Goal: Entertainment & Leisure: Consume media (video, audio)

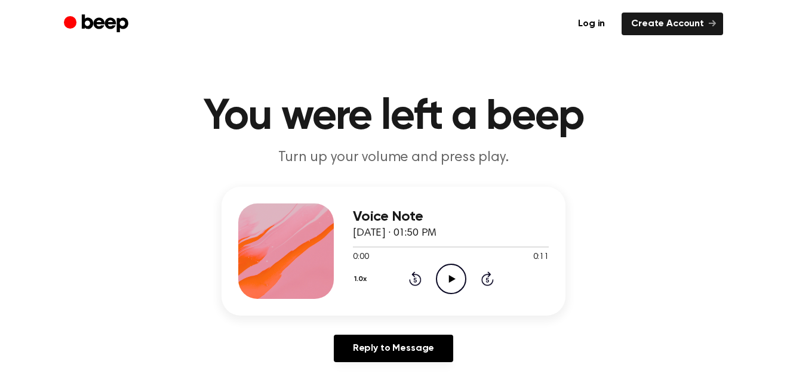
click at [451, 280] on icon at bounding box center [451, 279] width 7 height 8
click at [415, 276] on icon "Rewind 5 seconds" at bounding box center [414, 279] width 13 height 16
click at [416, 276] on icon at bounding box center [415, 279] width 13 height 14
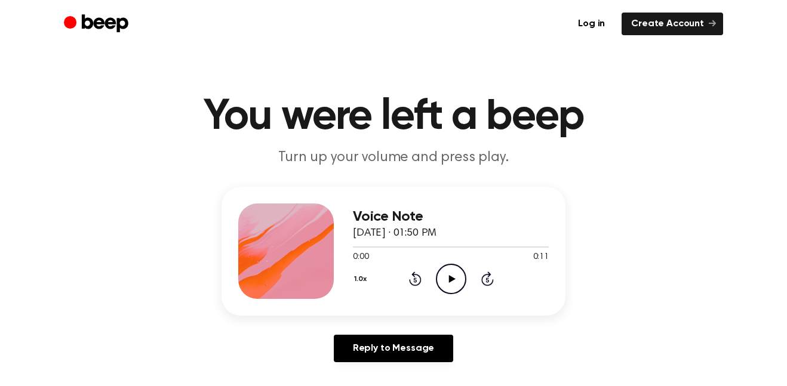
click at [449, 281] on icon at bounding box center [451, 279] width 7 height 8
click at [447, 279] on icon "Play Audio" at bounding box center [451, 279] width 30 height 30
click at [449, 283] on icon "Pause Audio" at bounding box center [451, 279] width 30 height 30
click at [417, 279] on icon "Rewind 5 seconds" at bounding box center [414, 279] width 13 height 16
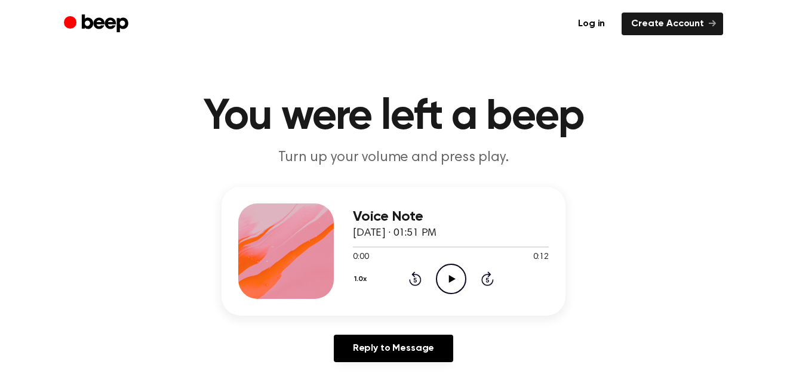
click at [489, 279] on icon "Skip 5 seconds" at bounding box center [486, 279] width 13 height 16
click at [491, 279] on icon "Skip 5 seconds" at bounding box center [486, 279] width 13 height 16
click at [491, 280] on icon "Skip 5 seconds" at bounding box center [486, 279] width 13 height 16
click at [413, 277] on icon "Rewind 5 seconds" at bounding box center [414, 279] width 13 height 16
click at [414, 277] on icon "Rewind 5 seconds" at bounding box center [414, 279] width 13 height 16
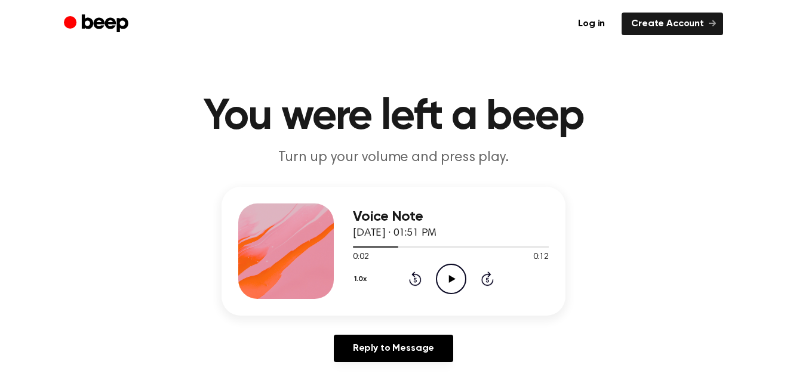
click at [414, 279] on icon "Rewind 5 seconds" at bounding box center [414, 279] width 13 height 16
click at [453, 283] on icon "Play Audio" at bounding box center [451, 279] width 30 height 30
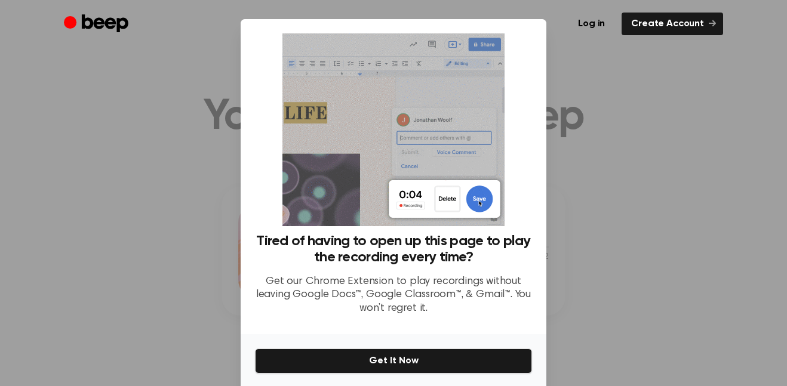
click at [625, 157] on div at bounding box center [393, 193] width 787 height 386
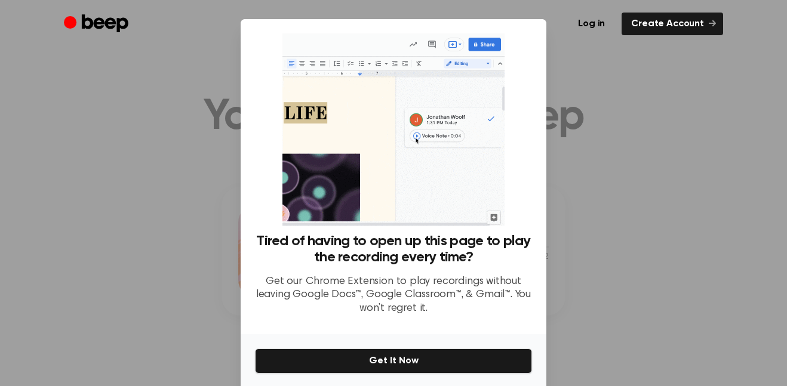
click at [626, 156] on div at bounding box center [393, 193] width 787 height 386
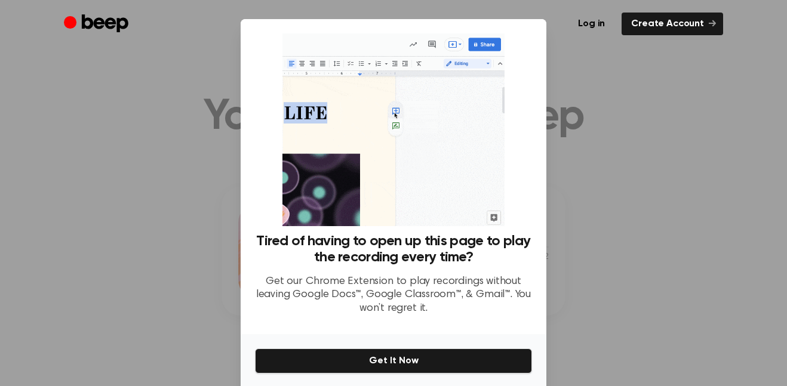
click at [631, 245] on div at bounding box center [393, 193] width 787 height 386
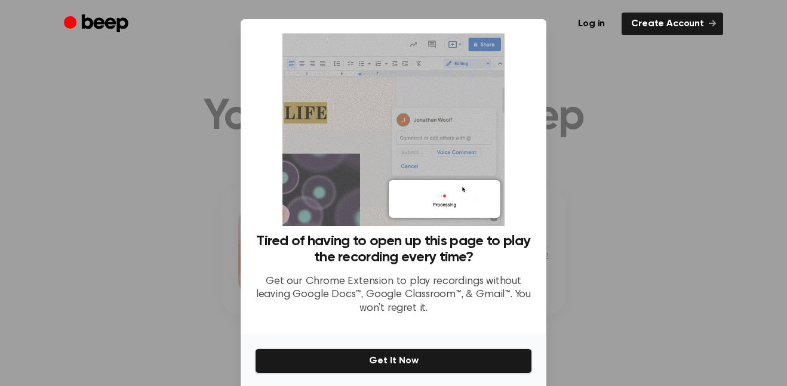
click at [82, 211] on div at bounding box center [393, 193] width 787 height 386
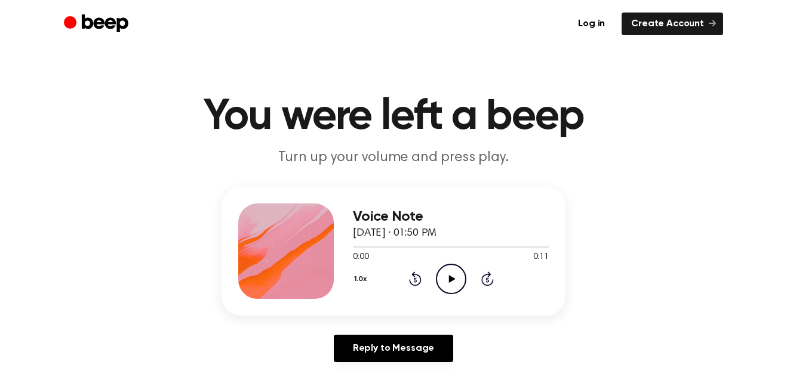
click at [448, 280] on icon at bounding box center [451, 279] width 7 height 8
click at [455, 282] on icon "Play Audio" at bounding box center [451, 279] width 30 height 30
click at [418, 282] on icon "Rewind 5 seconds" at bounding box center [414, 279] width 13 height 16
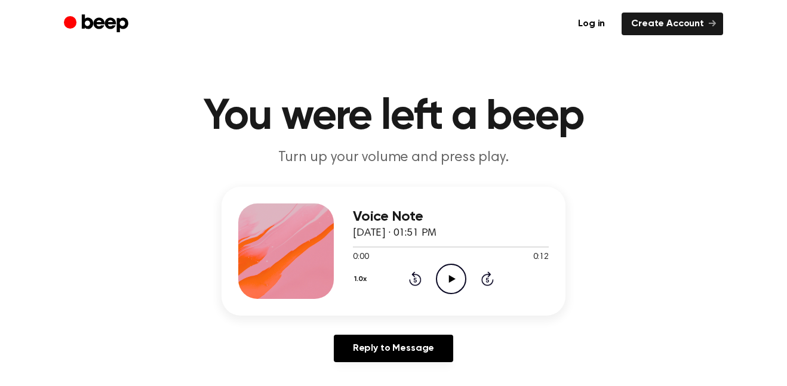
click at [446, 267] on icon "Play Audio" at bounding box center [451, 279] width 30 height 30
click at [441, 274] on icon "Play Audio" at bounding box center [451, 279] width 30 height 30
click at [411, 279] on icon "Rewind 5 seconds" at bounding box center [414, 279] width 13 height 16
click at [412, 279] on icon "Rewind 5 seconds" at bounding box center [414, 279] width 13 height 16
click at [414, 274] on icon at bounding box center [415, 279] width 13 height 14
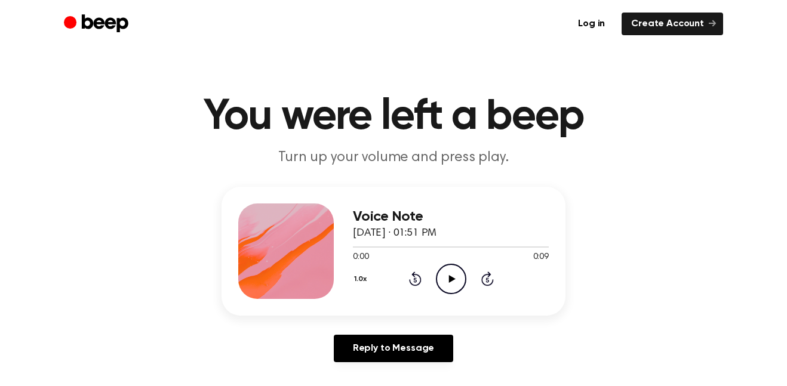
click at [447, 279] on icon "Play Audio" at bounding box center [451, 279] width 30 height 30
click at [452, 277] on icon at bounding box center [450, 279] width 5 height 8
click at [415, 278] on icon at bounding box center [414, 280] width 3 height 5
click at [448, 279] on icon at bounding box center [451, 279] width 7 height 8
click at [414, 280] on icon "Rewind 5 seconds" at bounding box center [414, 279] width 13 height 16
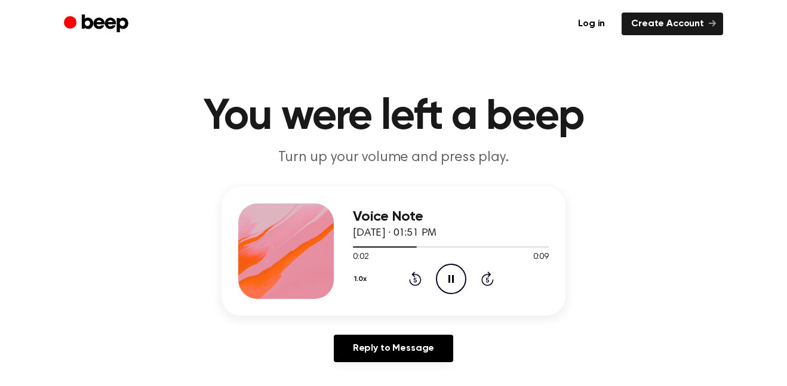
click at [414, 280] on icon "Rewind 5 seconds" at bounding box center [414, 279] width 13 height 16
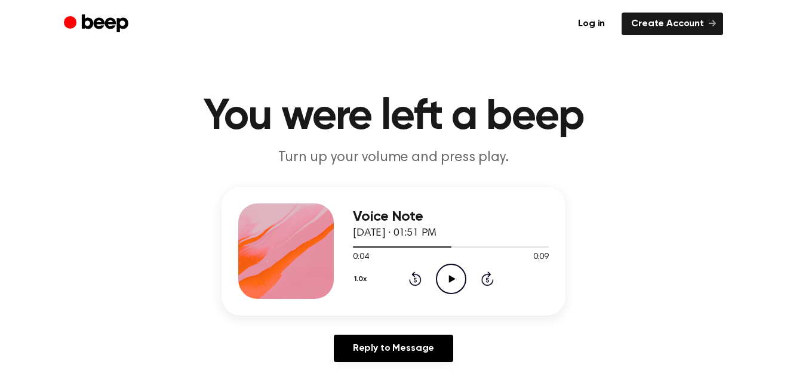
click at [414, 280] on icon at bounding box center [414, 280] width 3 height 5
click at [460, 266] on icon "Play Audio" at bounding box center [451, 279] width 30 height 30
click at [417, 277] on icon "Rewind 5 seconds" at bounding box center [414, 279] width 13 height 16
click at [439, 278] on icon "Play Audio" at bounding box center [451, 279] width 30 height 30
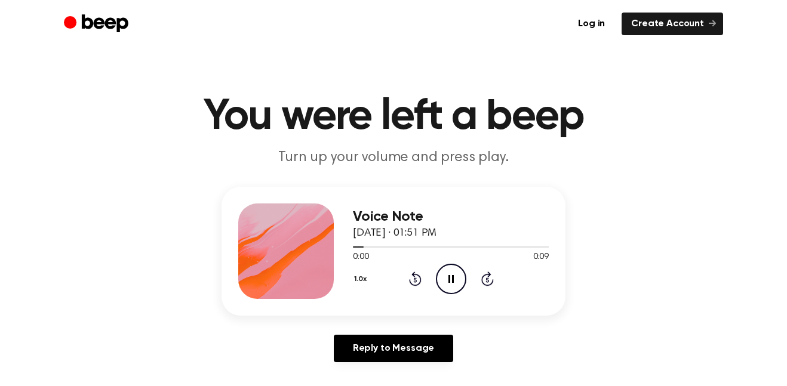
click at [452, 282] on icon at bounding box center [450, 279] width 5 height 8
click at [445, 280] on icon "Play Audio" at bounding box center [451, 279] width 30 height 30
click at [355, 249] on div at bounding box center [451, 247] width 196 height 10
click at [452, 279] on icon at bounding box center [451, 279] width 7 height 8
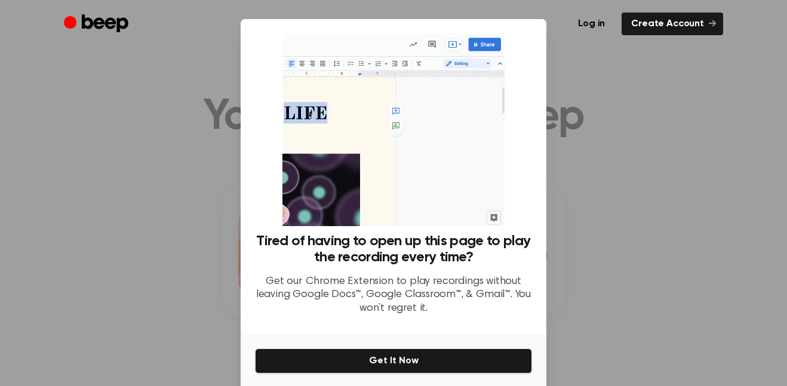
click at [409, 273] on div "Tired of having to open up this page to play the recording every time? Get our …" at bounding box center [393, 279] width 277 height 92
click at [646, 298] on div at bounding box center [393, 193] width 787 height 386
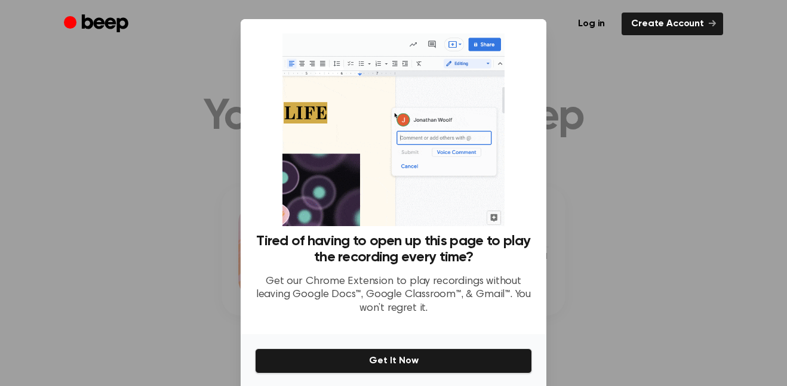
click at [646, 298] on div at bounding box center [393, 193] width 787 height 386
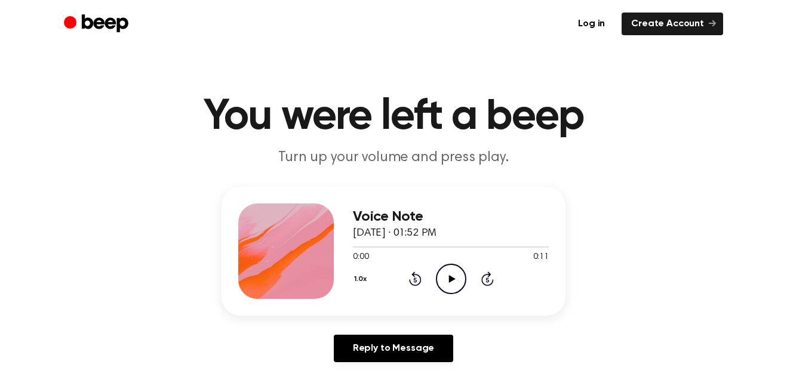
click at [452, 275] on icon "Play Audio" at bounding box center [451, 279] width 30 height 30
click at [443, 275] on icon "Play Audio" at bounding box center [451, 279] width 30 height 30
click at [451, 283] on icon "Play Audio" at bounding box center [451, 279] width 30 height 30
click at [454, 279] on icon at bounding box center [451, 279] width 7 height 8
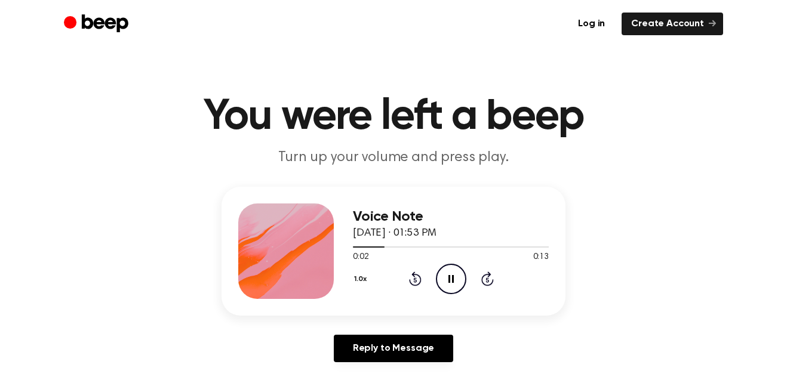
click at [452, 277] on icon at bounding box center [450, 279] width 5 height 8
click at [453, 279] on icon at bounding box center [451, 279] width 7 height 8
click at [453, 279] on icon at bounding box center [450, 279] width 5 height 8
click at [415, 275] on icon at bounding box center [415, 279] width 13 height 14
click at [454, 277] on icon "Play Audio" at bounding box center [451, 279] width 30 height 30
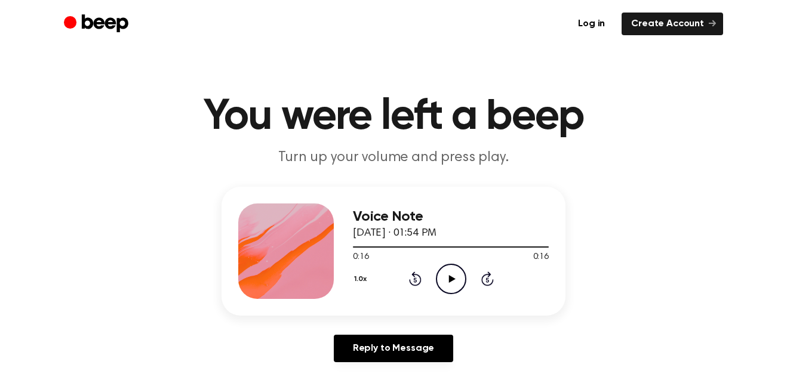
click at [515, 356] on div "Reply to Message" at bounding box center [393, 353] width 344 height 37
click at [451, 279] on icon at bounding box center [451, 279] width 7 height 8
click at [453, 278] on icon at bounding box center [451, 279] width 7 height 8
click at [447, 280] on icon "Play Audio" at bounding box center [451, 279] width 30 height 30
click at [453, 282] on icon "Pause Audio" at bounding box center [451, 279] width 30 height 30
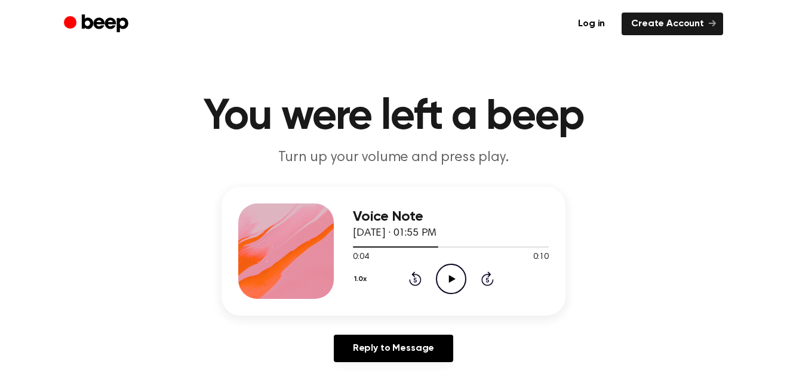
click at [410, 278] on icon "Rewind 5 seconds" at bounding box center [414, 279] width 13 height 16
click at [443, 276] on icon "Play Audio" at bounding box center [451, 279] width 30 height 30
click at [451, 278] on icon at bounding box center [451, 279] width 7 height 8
click at [451, 279] on icon at bounding box center [451, 279] width 7 height 8
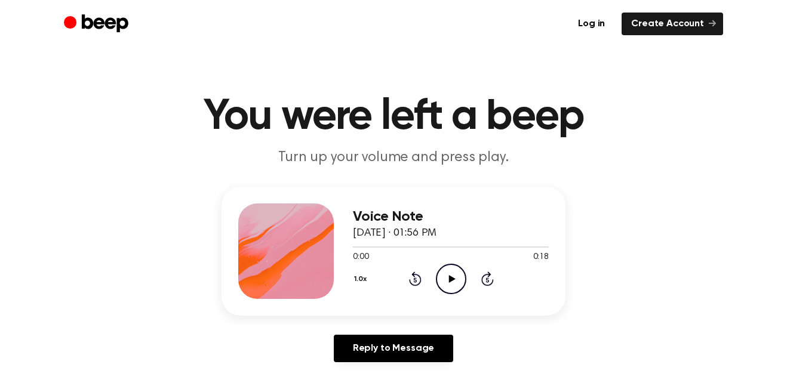
click at [451, 286] on icon "Play Audio" at bounding box center [451, 279] width 30 height 30
click at [449, 277] on icon at bounding box center [451, 279] width 7 height 8
click at [455, 274] on icon "Play Audio" at bounding box center [451, 279] width 30 height 30
click at [453, 275] on icon at bounding box center [450, 279] width 5 height 8
